Goal: Task Accomplishment & Management: Use online tool/utility

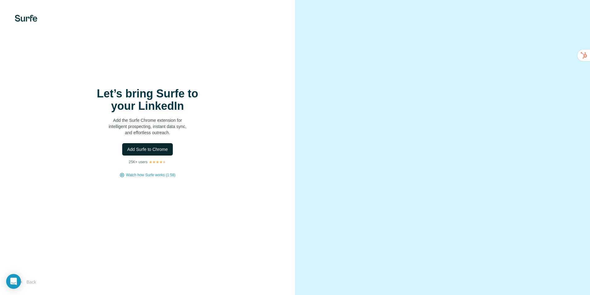
click at [148, 147] on span "Add Surfe to Chrome" at bounding box center [147, 149] width 41 height 6
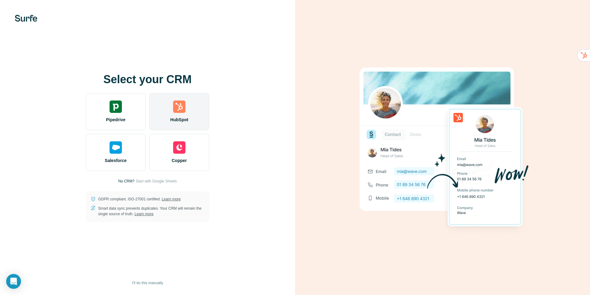
click at [187, 115] on div "HubSpot" at bounding box center [179, 111] width 60 height 37
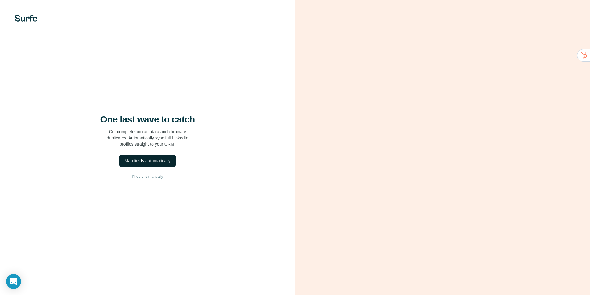
click at [159, 160] on div "Map fields automatically" at bounding box center [147, 160] width 46 height 6
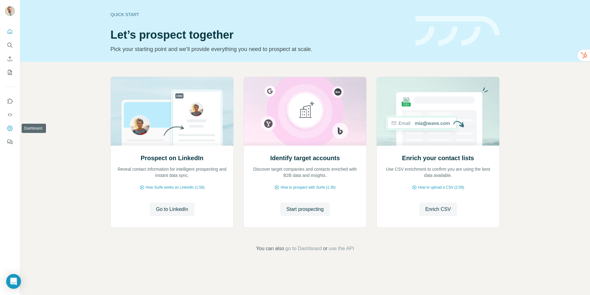
click at [11, 129] on icon "Dashboard" at bounding box center [10, 128] width 6 height 6
